Goal: Information Seeking & Learning: Check status

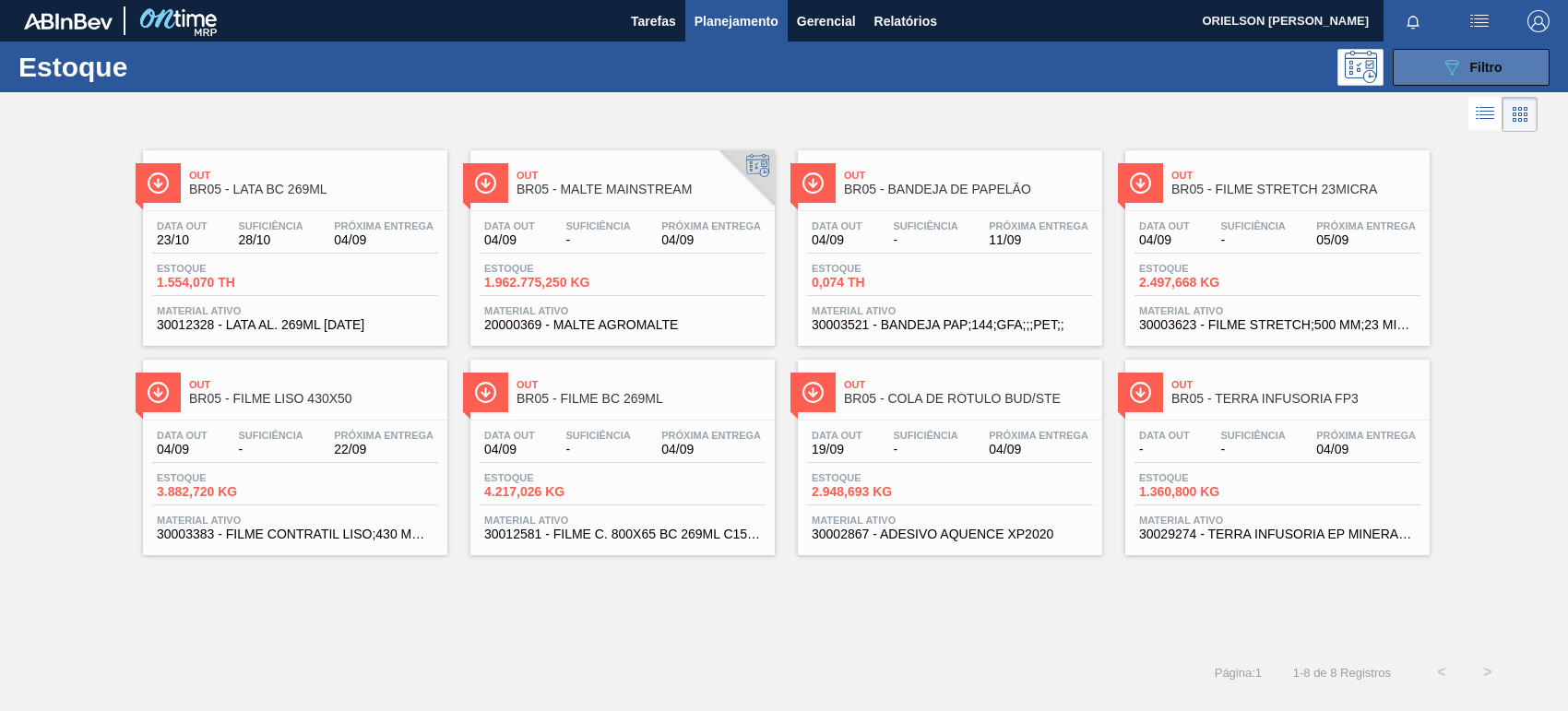
click at [1471, 67] on span "Filtro" at bounding box center [1487, 66] width 33 height 14
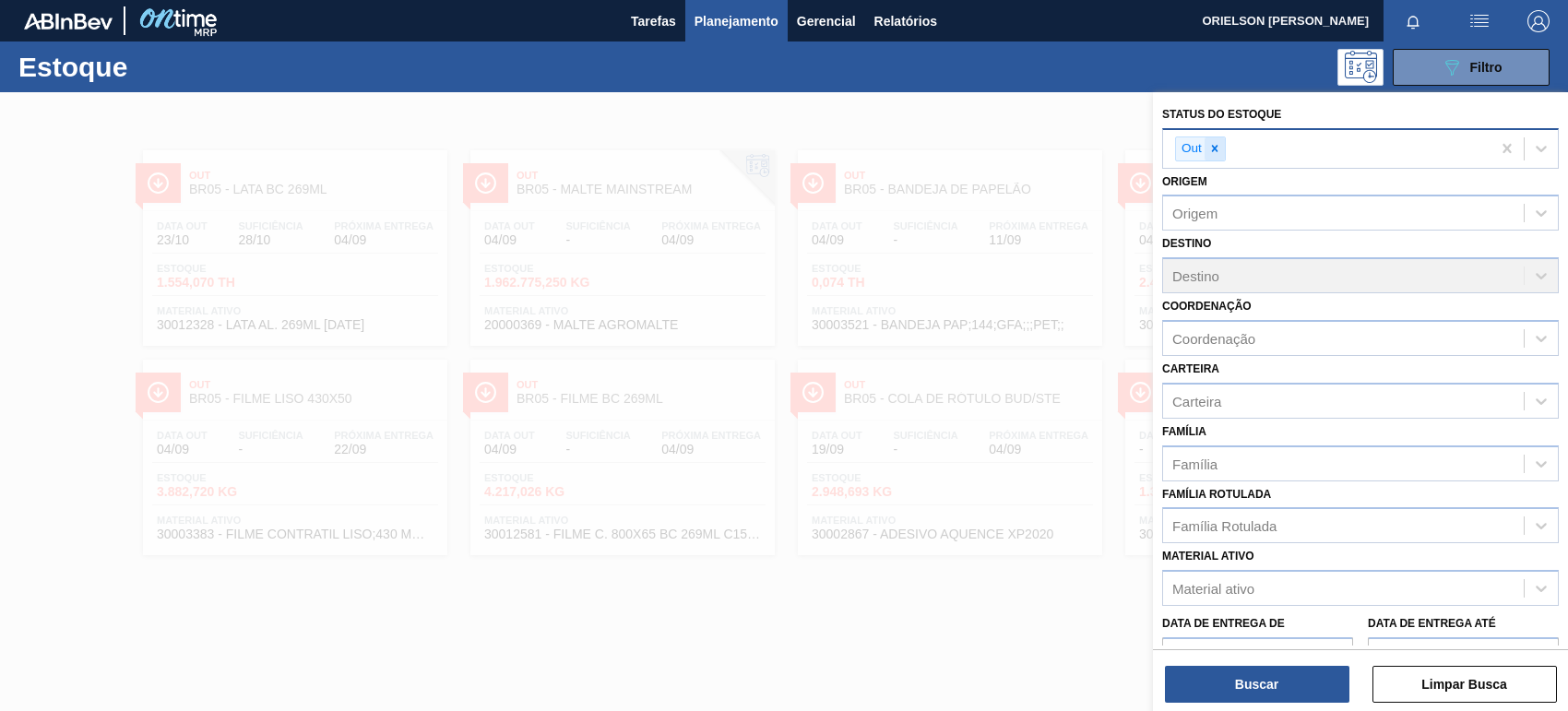
click at [1223, 140] on div "Out" at bounding box center [1201, 149] width 51 height 25
click at [1219, 143] on icon at bounding box center [1214, 147] width 13 height 13
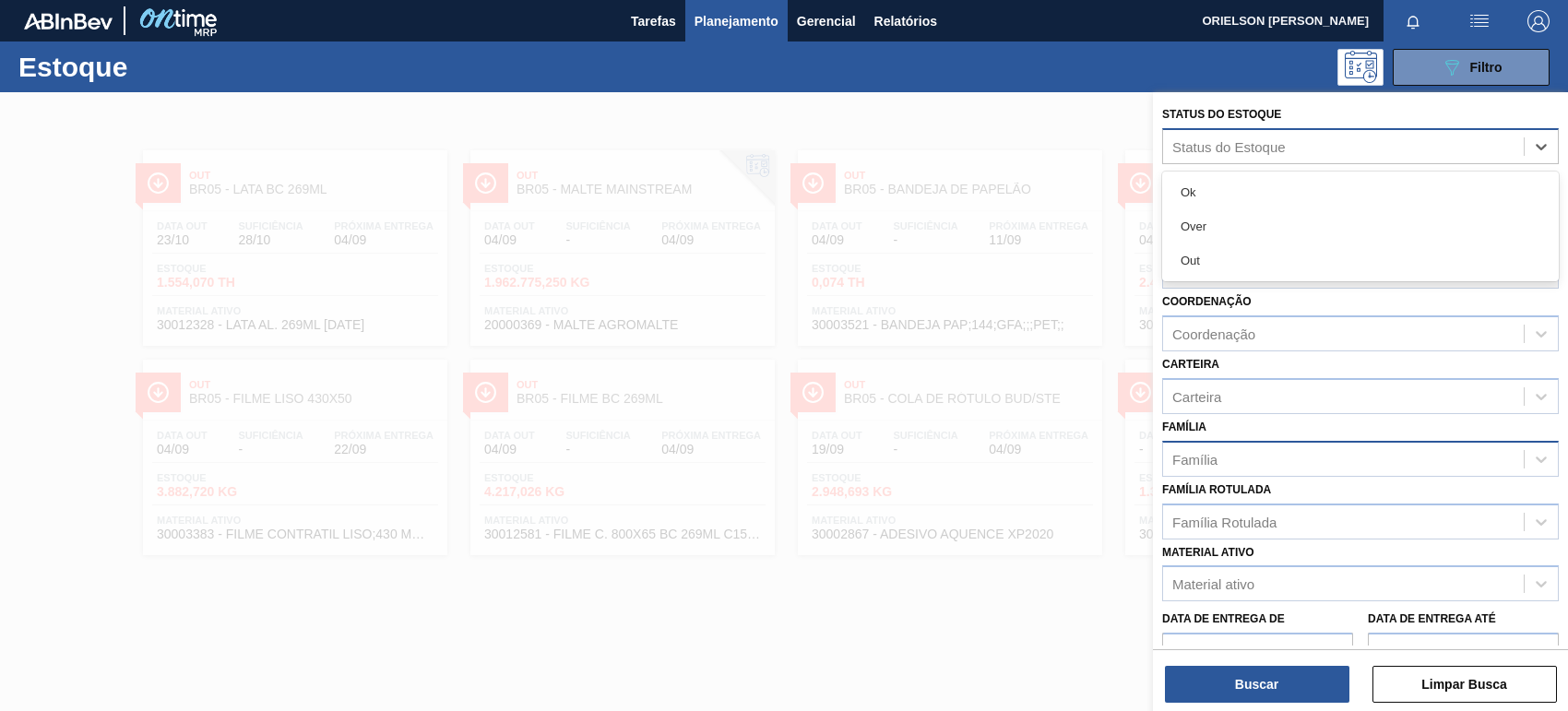
click at [1234, 453] on div "Família" at bounding box center [1343, 459] width 360 height 27
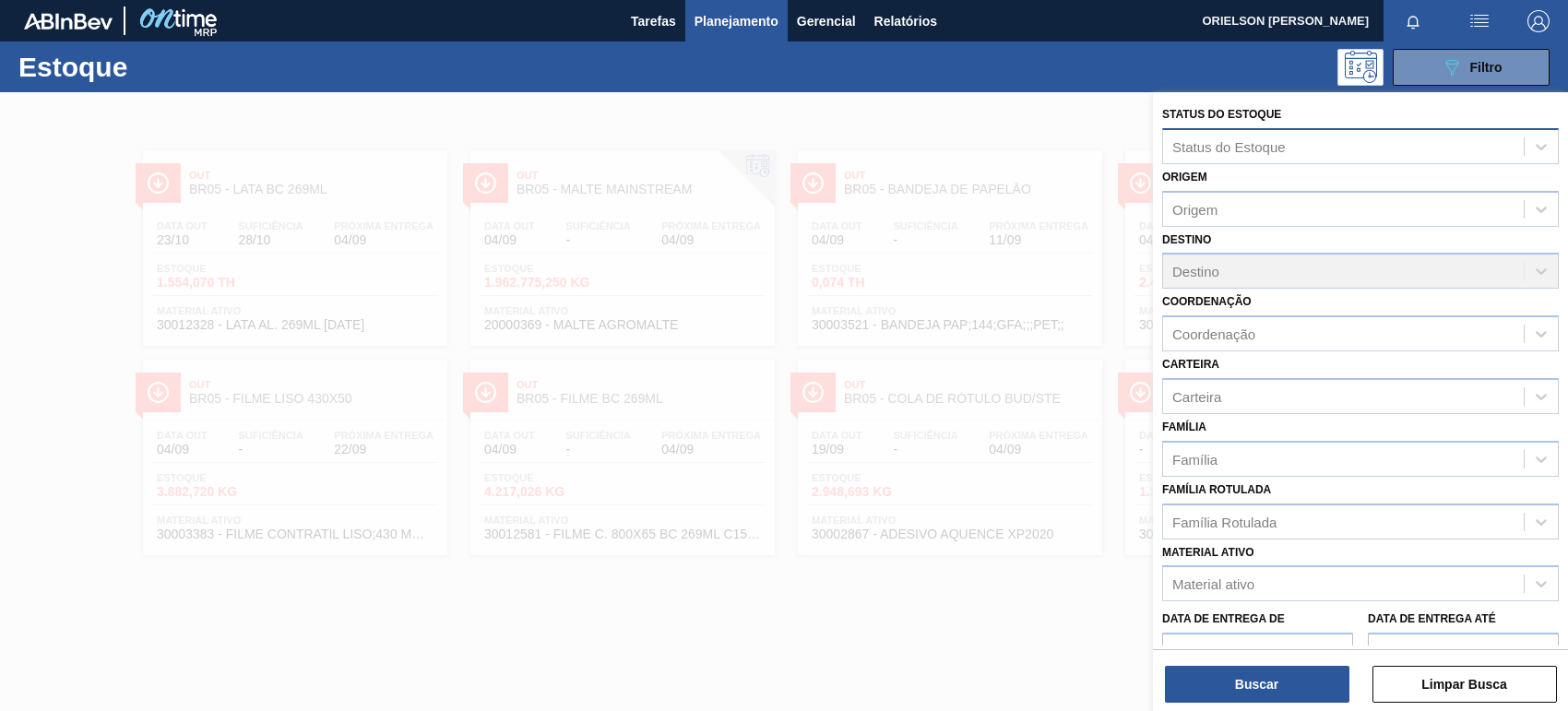
click at [1265, 432] on div "Família Família" at bounding box center [1361, 445] width 397 height 63
click at [1220, 540] on div "Material ativo Material ativo" at bounding box center [1361, 570] width 397 height 63
click at [1216, 523] on div "Família Rotulada" at bounding box center [1225, 521] width 104 height 15
type Rotulada "5079900"
click at [1296, 524] on div "Família Rotulada" at bounding box center [1343, 521] width 360 height 27
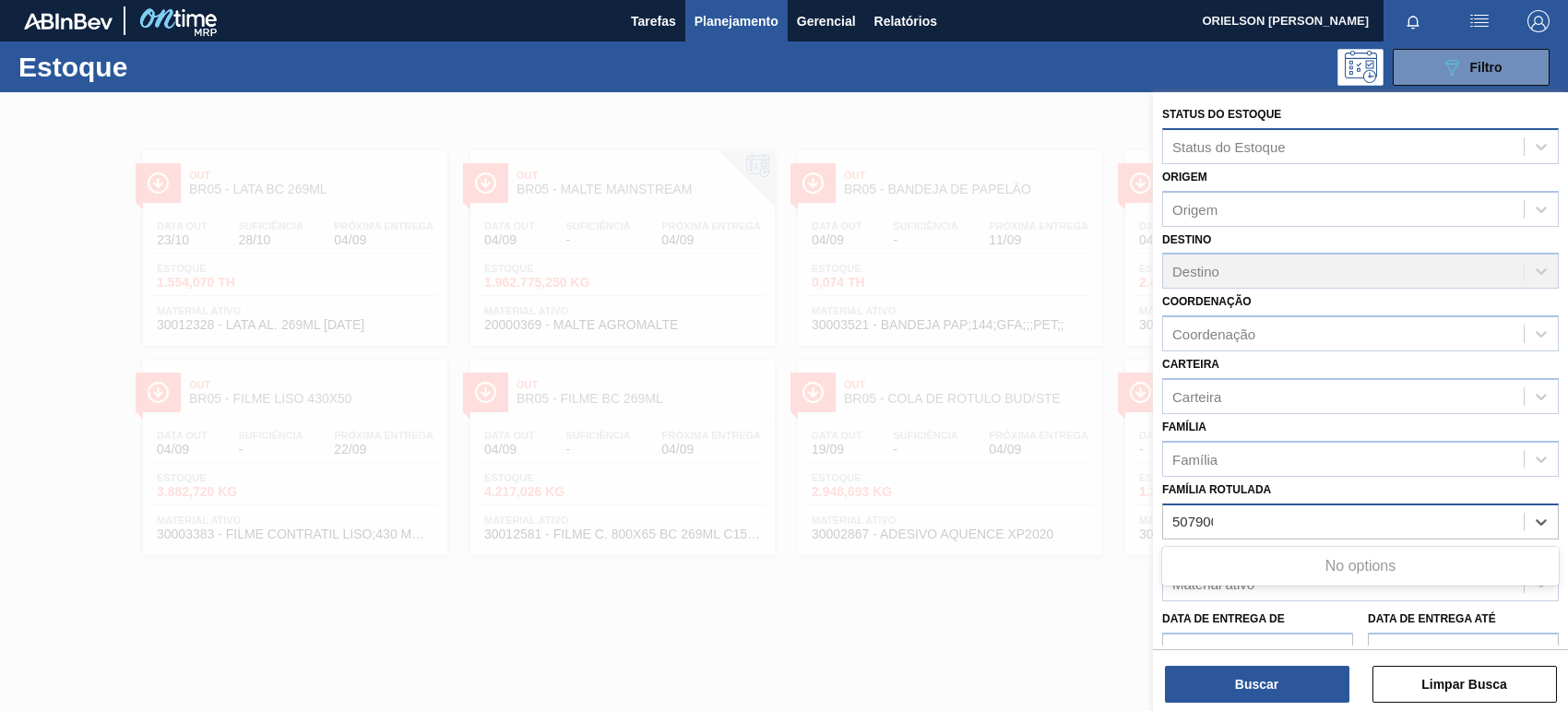
type Rotulada "5079000"
click at [1284, 513] on div "5079000" at bounding box center [1343, 521] width 360 height 27
click at [1258, 601] on div "Data de Entrega de Data de Entrega até" at bounding box center [1360, 635] width 412 height 68
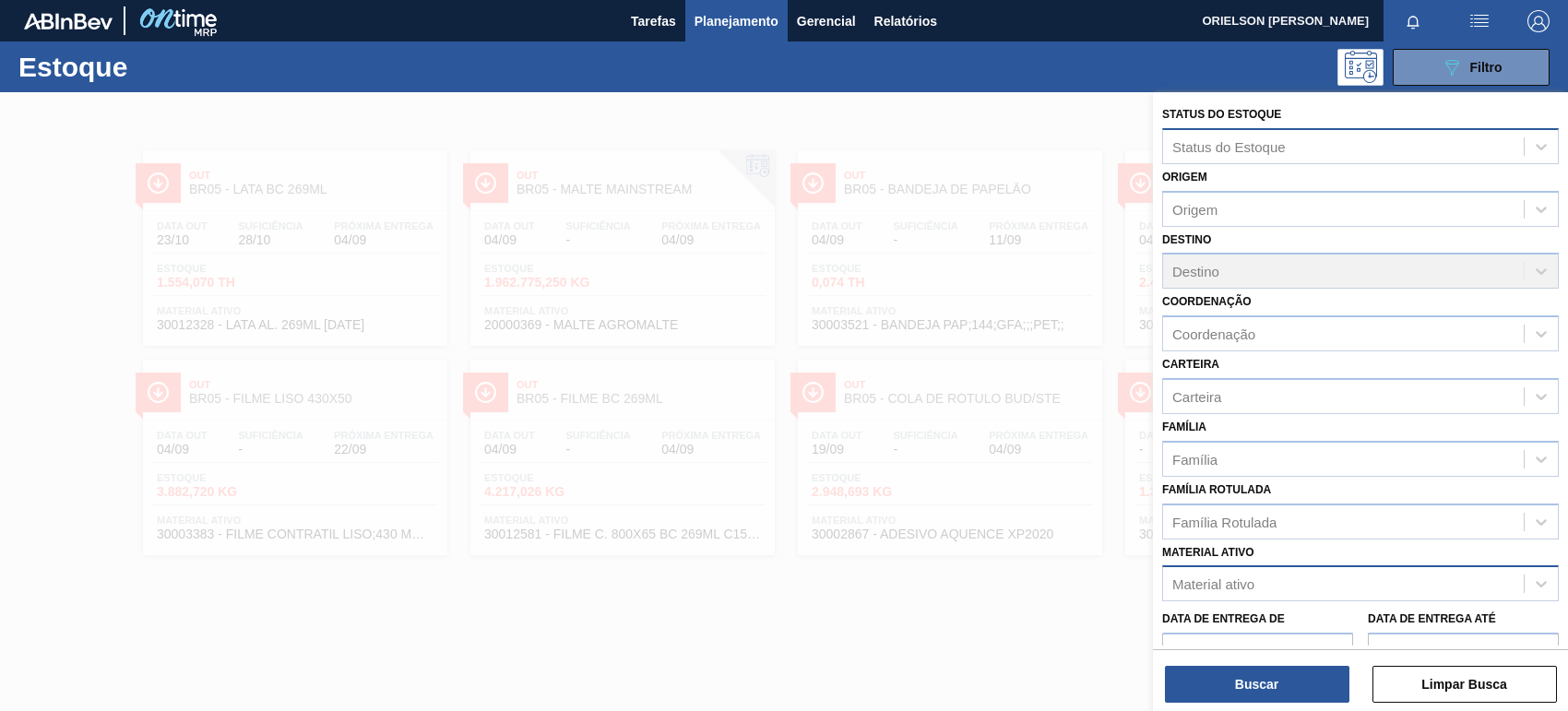
click at [1252, 589] on div "Material ativo" at bounding box center [1343, 585] width 360 height 27
type ativo "5079000"
drag, startPoint x: 1252, startPoint y: 578, endPoint x: 1081, endPoint y: 584, distance: 171.1
click at [1154, 584] on div "Status do Estoque Status do Estoque Origem Origem Destino Destino Coordenação C…" at bounding box center [1361, 448] width 415 height 711
